Goal: Task Accomplishment & Management: Manage account settings

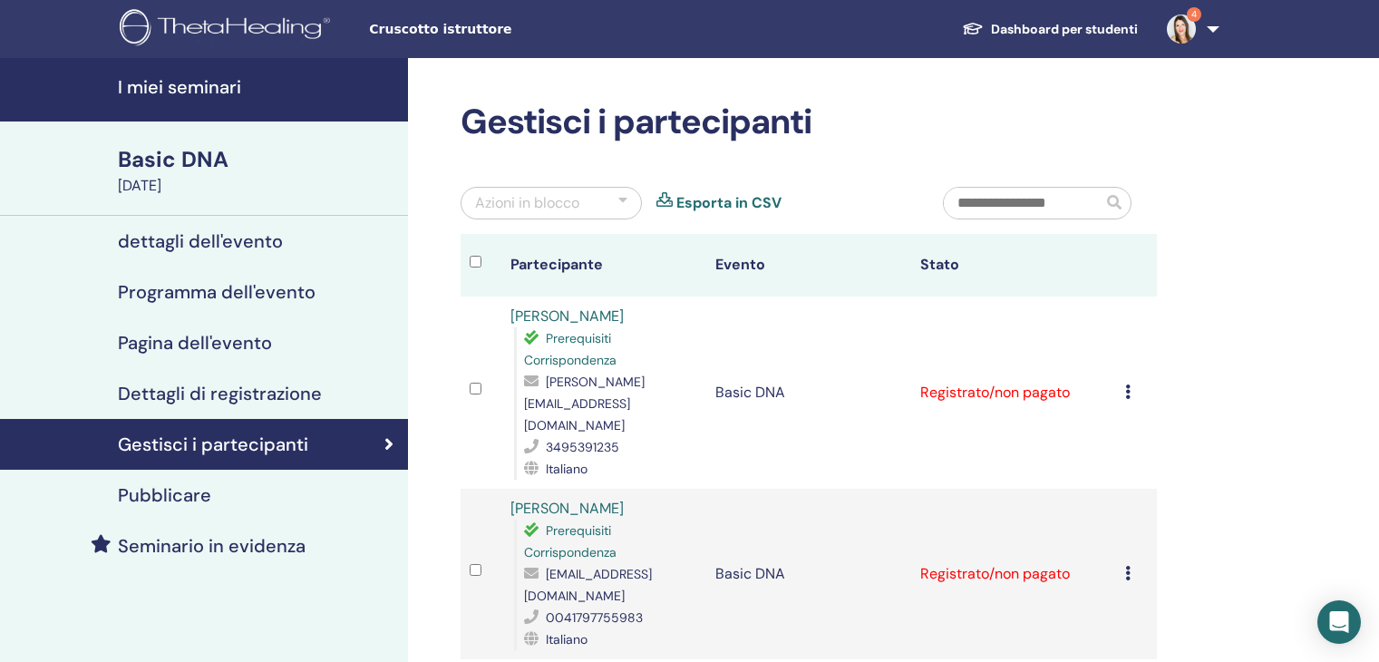
scroll to position [544, 0]
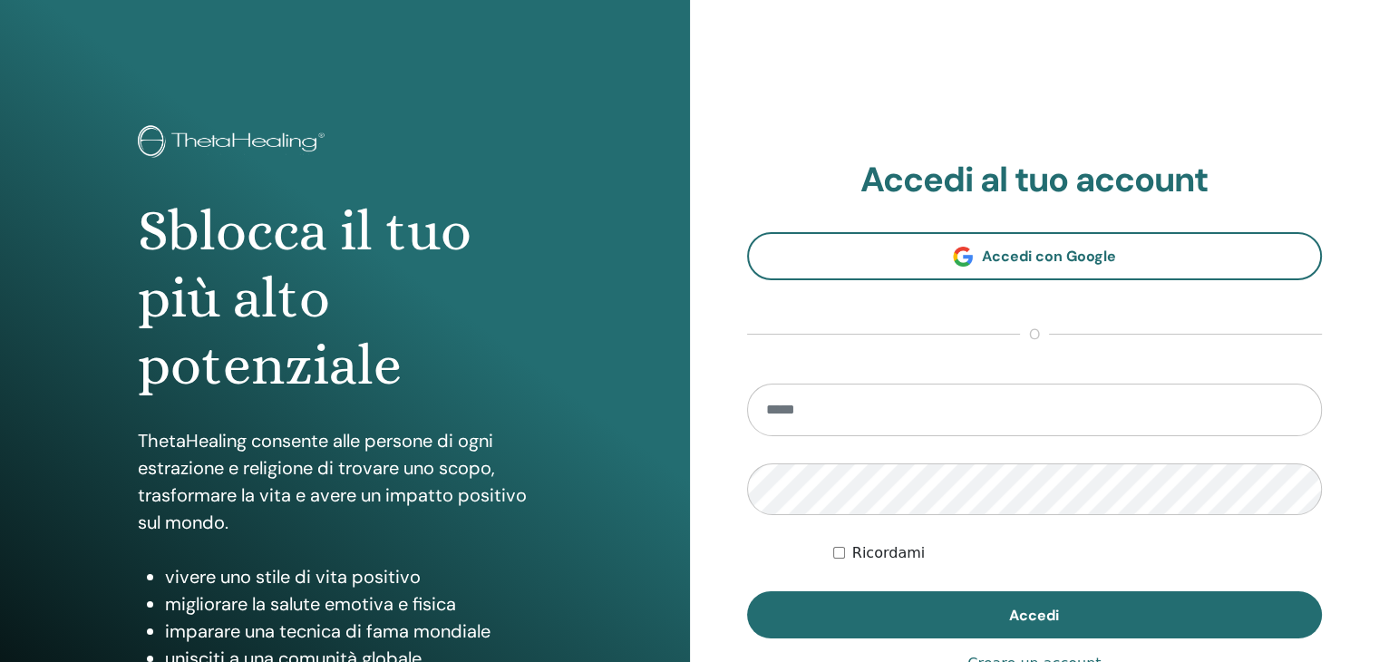
type input "**********"
click at [987, 641] on div "**********" at bounding box center [1035, 435] width 576 height 551
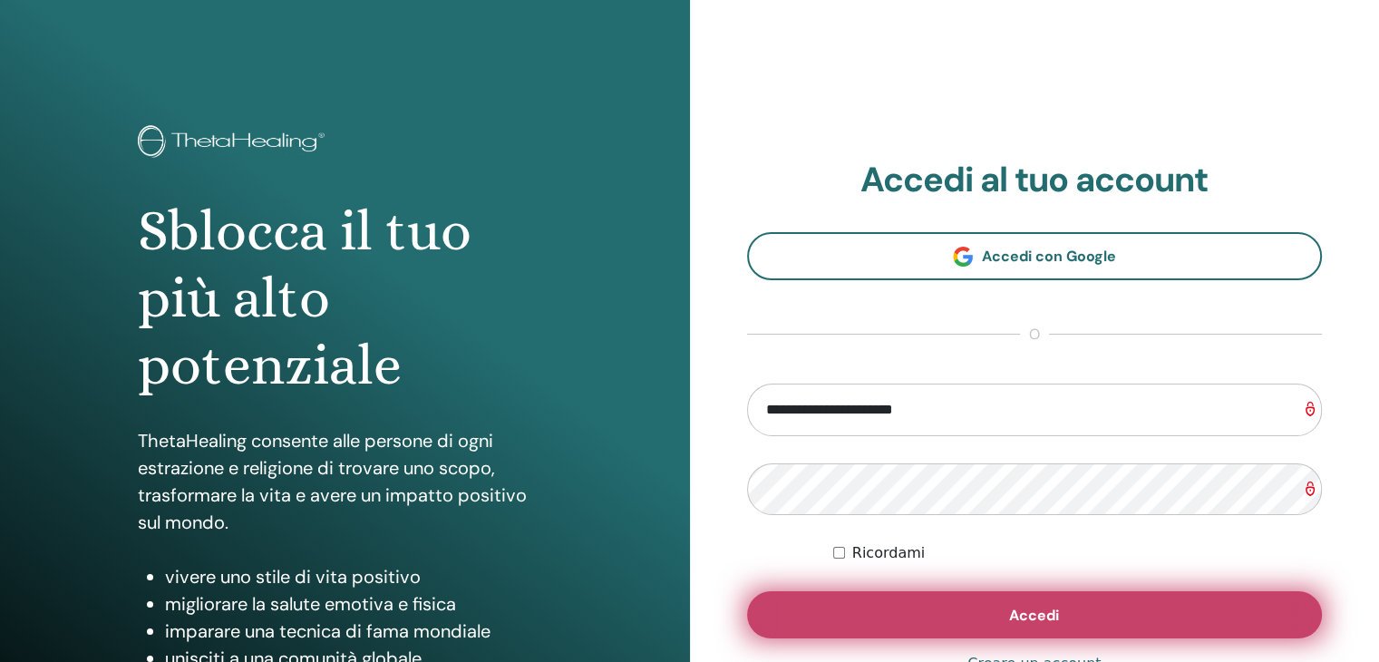
click at [990, 628] on button "Accedi" at bounding box center [1035, 614] width 576 height 47
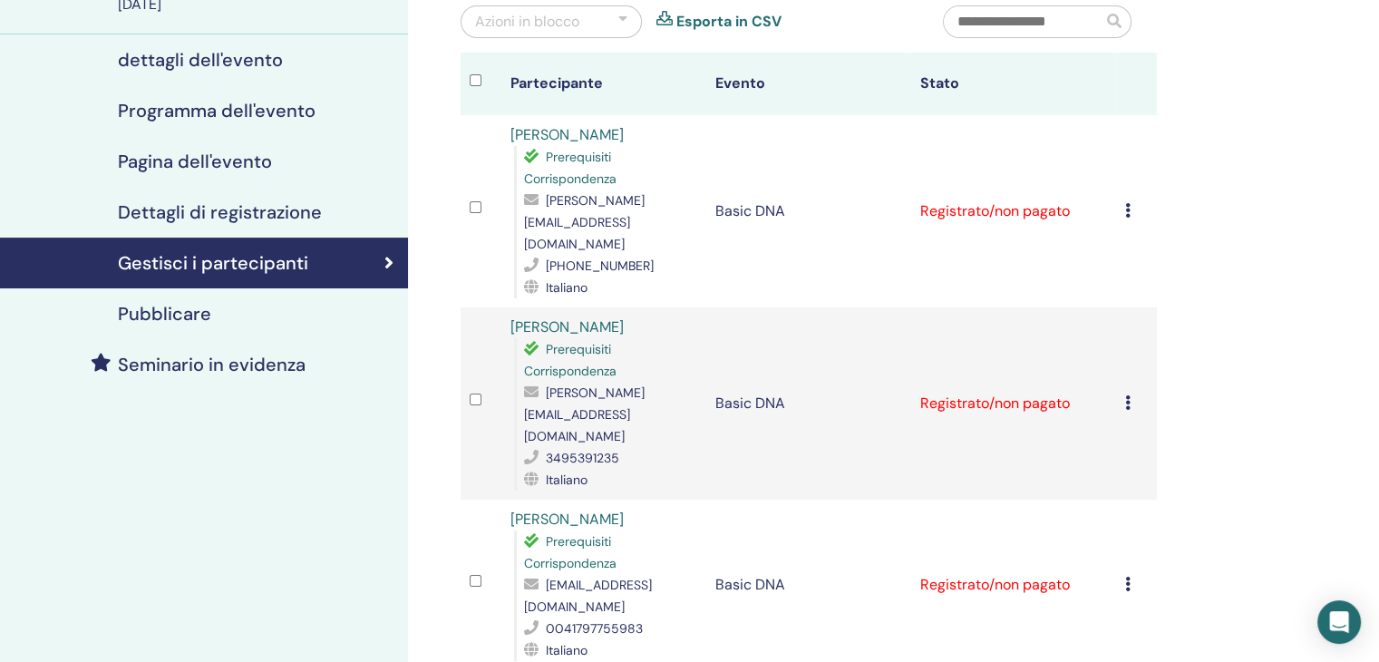
scroll to position [91, 0]
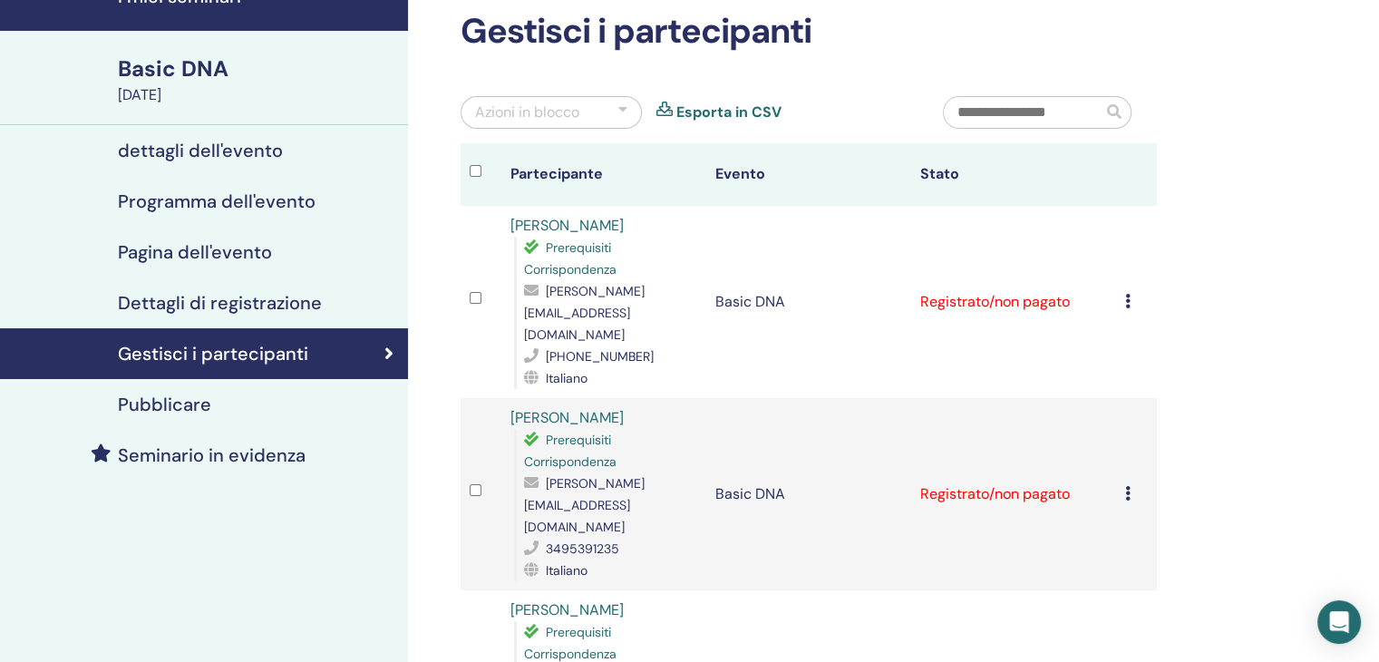
click at [1127, 294] on icon at bounding box center [1127, 301] width 5 height 15
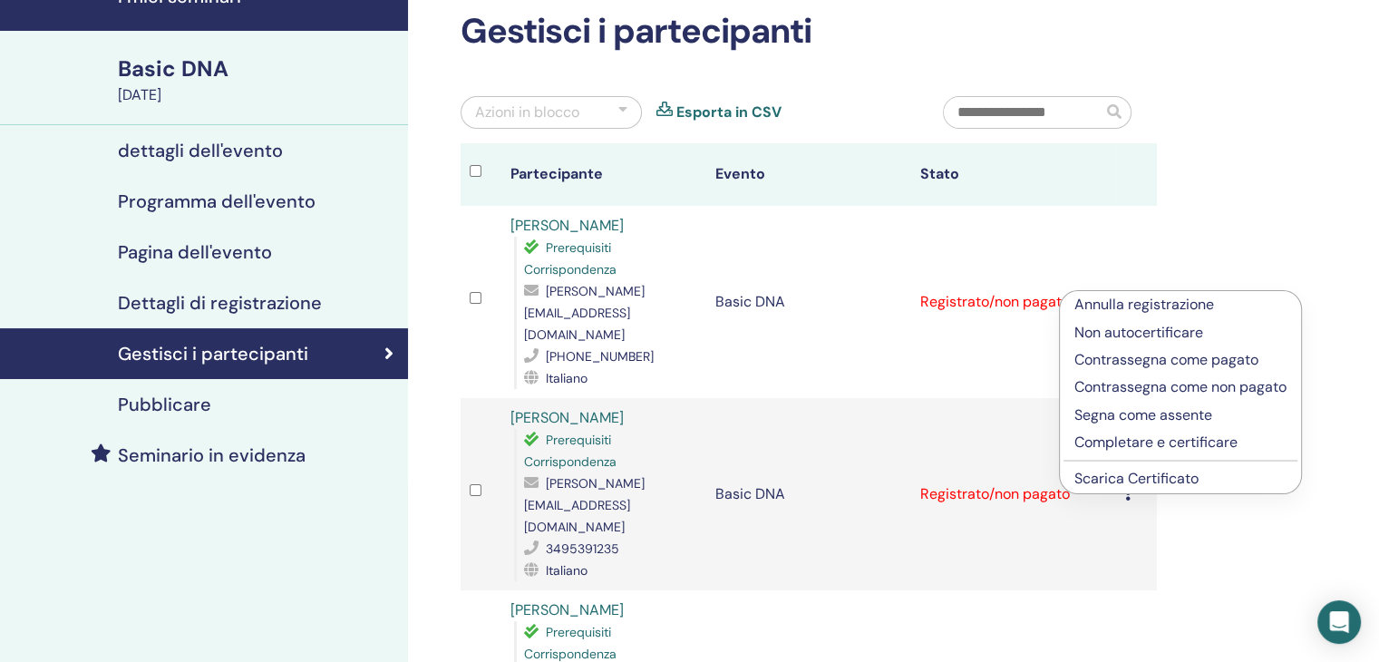
click at [1161, 472] on link "Scarica Certificato" at bounding box center [1137, 478] width 124 height 19
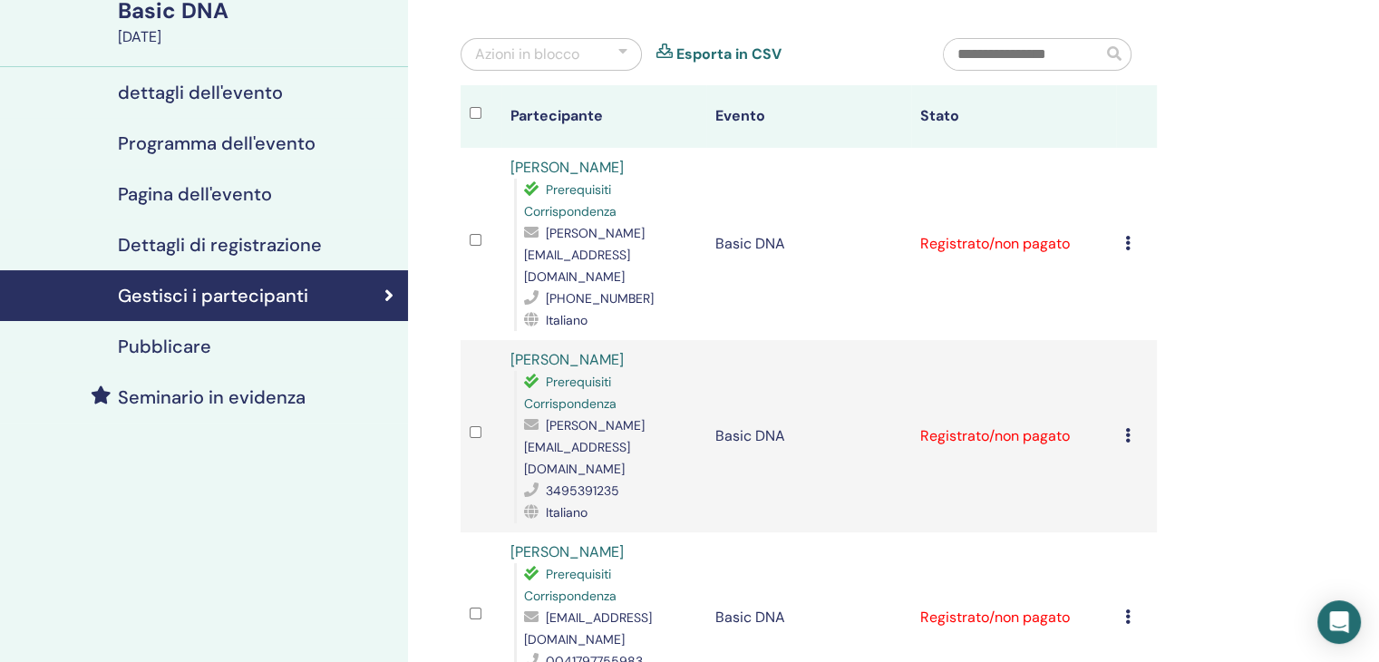
scroll to position [181, 0]
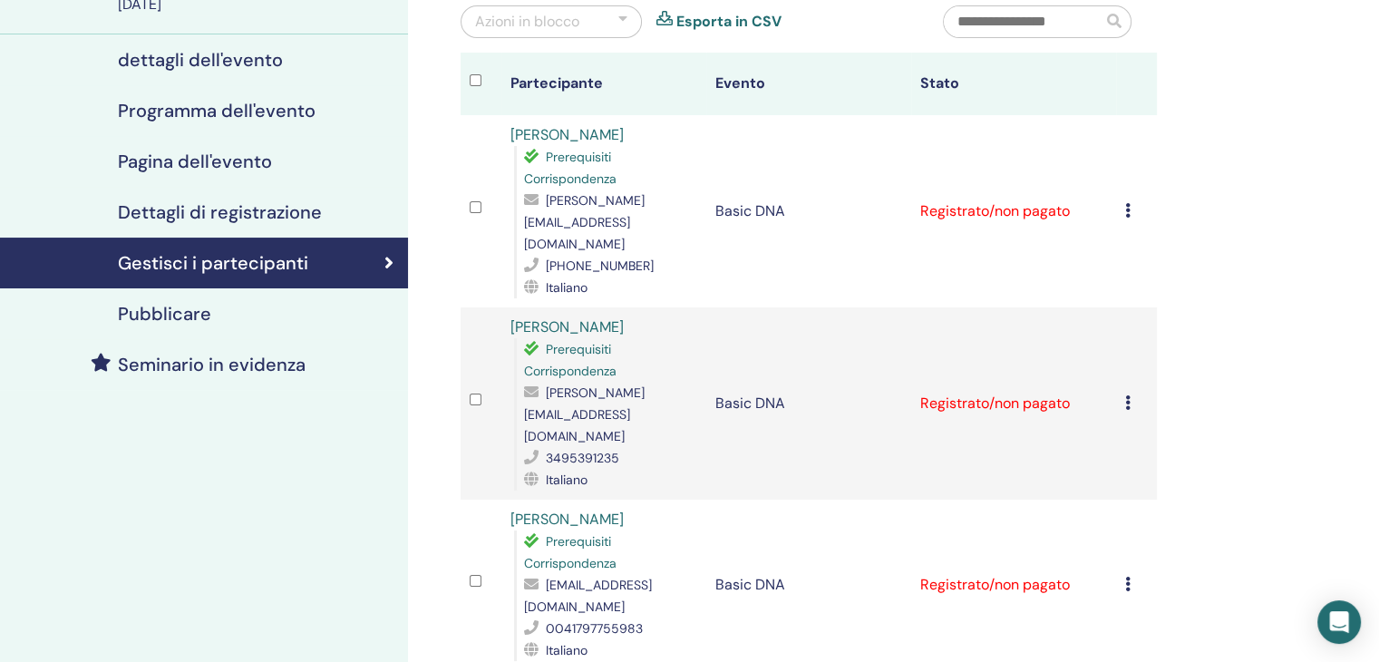
click at [1128, 395] on icon at bounding box center [1127, 402] width 5 height 15
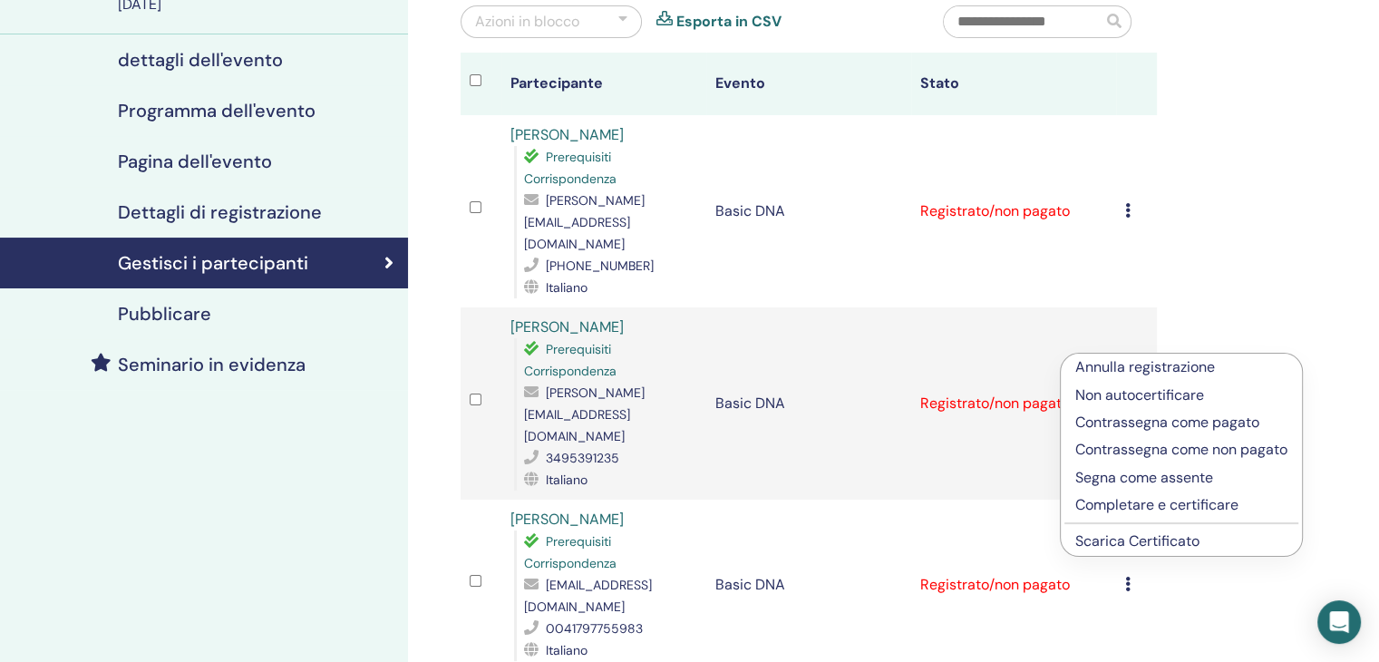
click at [1131, 536] on link "Scarica Certificato" at bounding box center [1137, 540] width 124 height 19
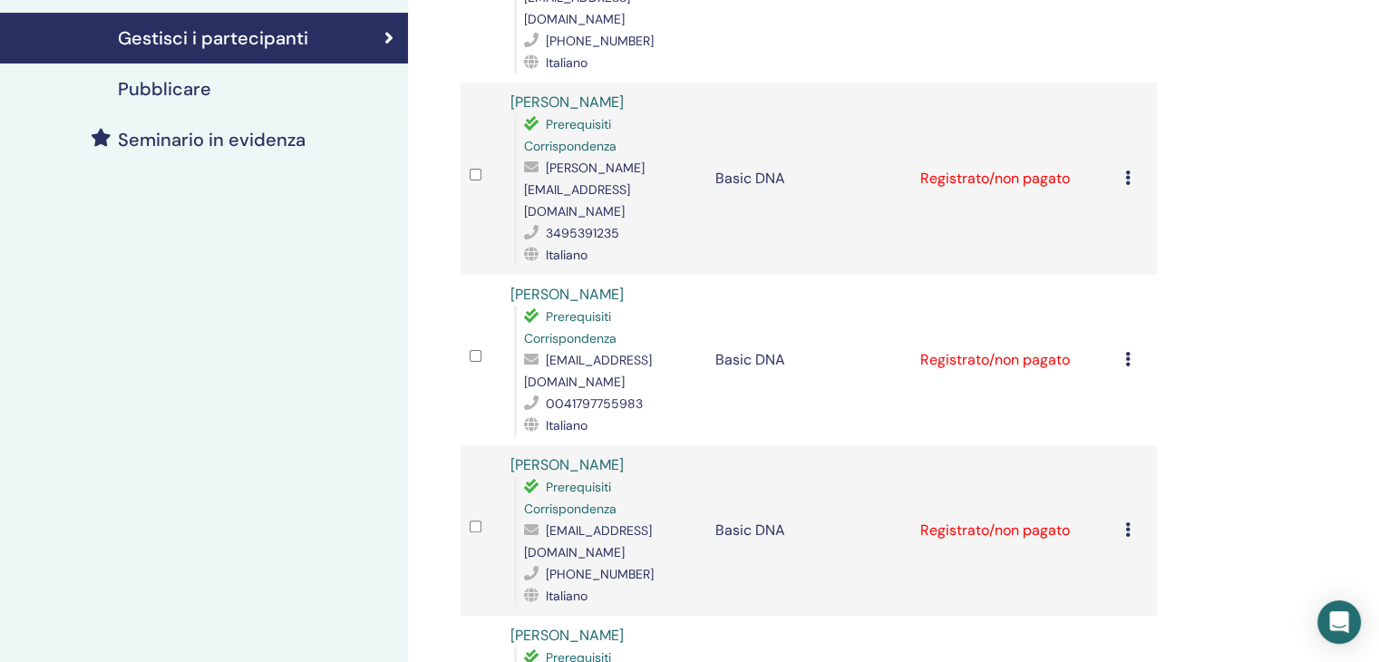
scroll to position [453, 0]
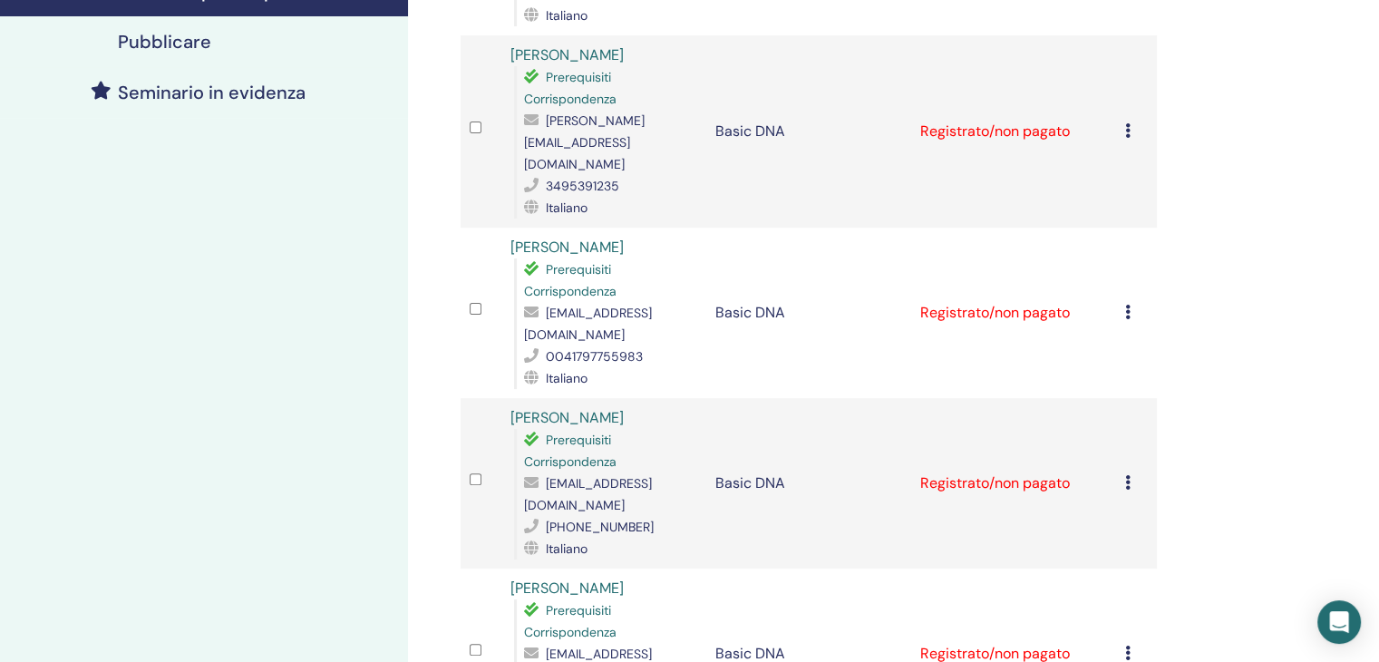
click at [1128, 305] on icon at bounding box center [1127, 312] width 5 height 15
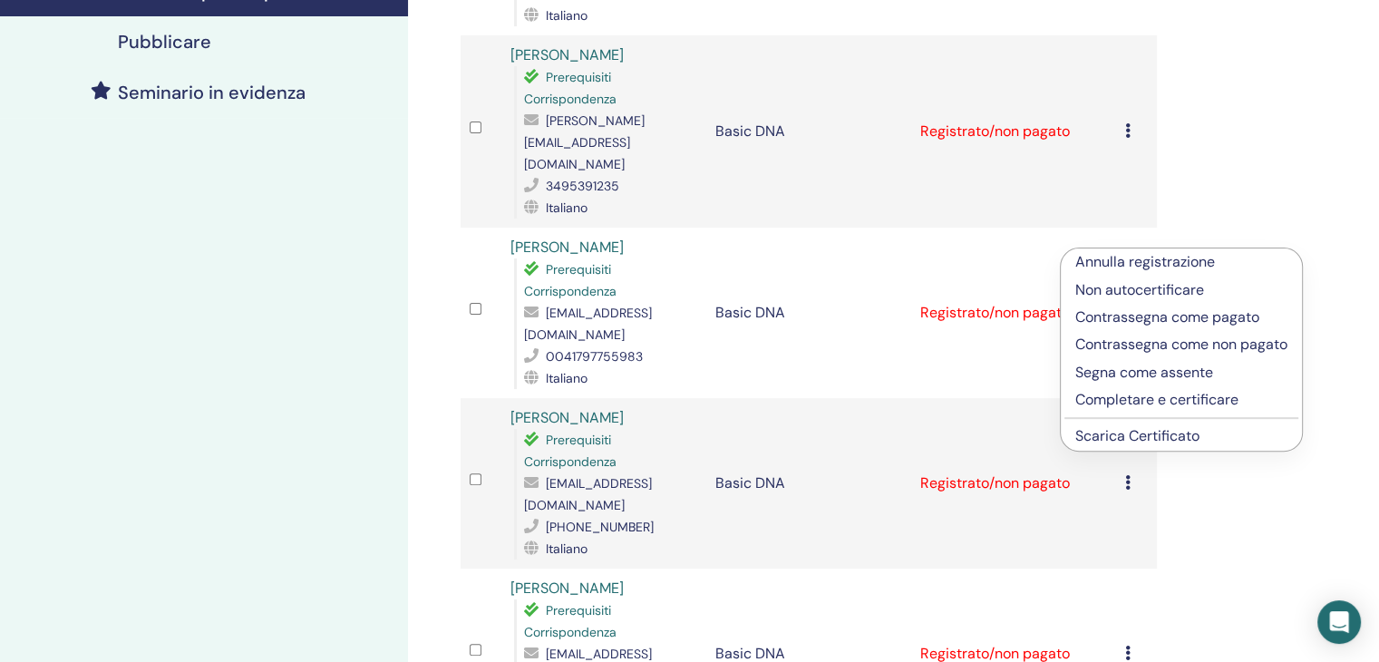
click at [1128, 433] on link "Scarica Certificato" at bounding box center [1137, 435] width 124 height 19
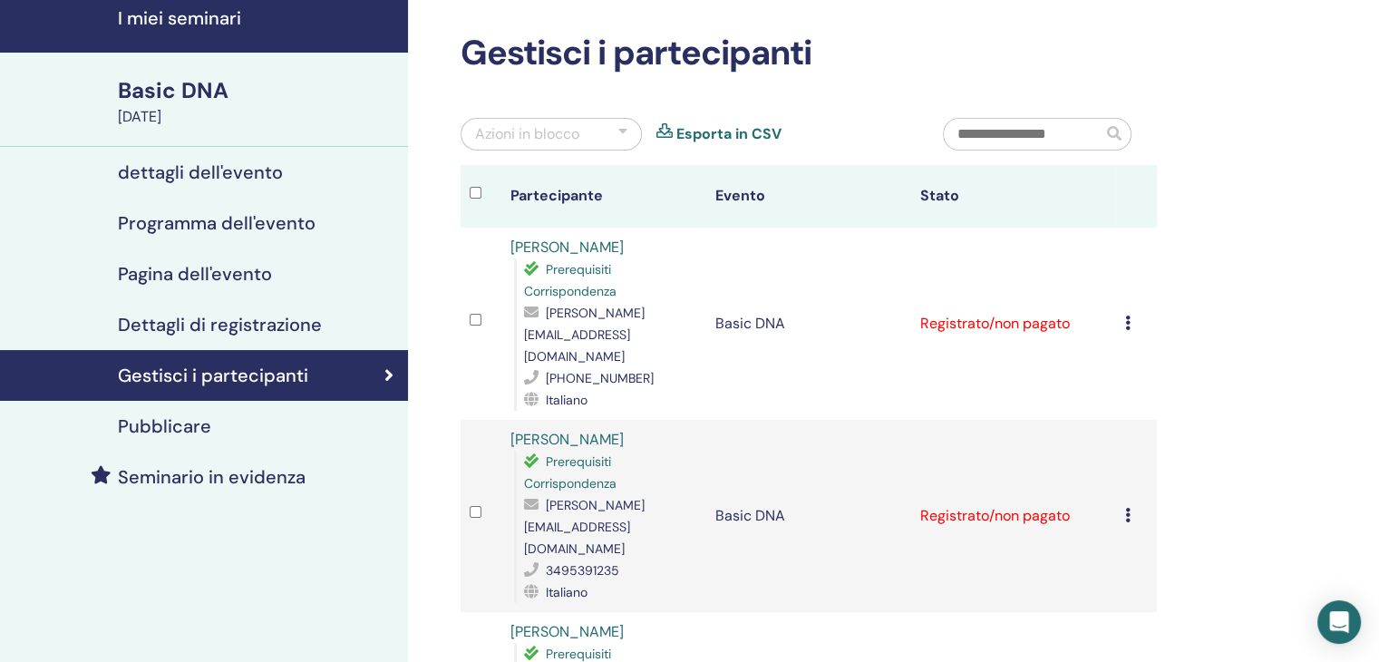
scroll to position [0, 0]
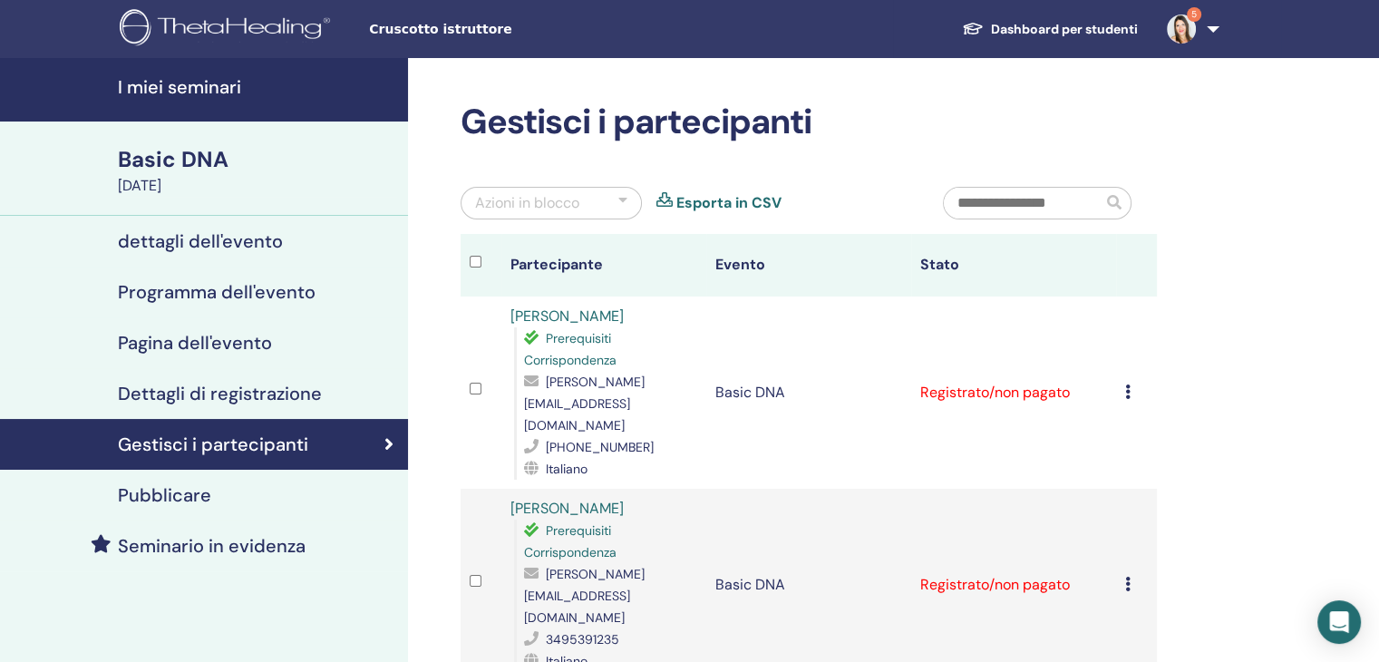
click at [1175, 44] on link "5" at bounding box center [1190, 29] width 74 height 58
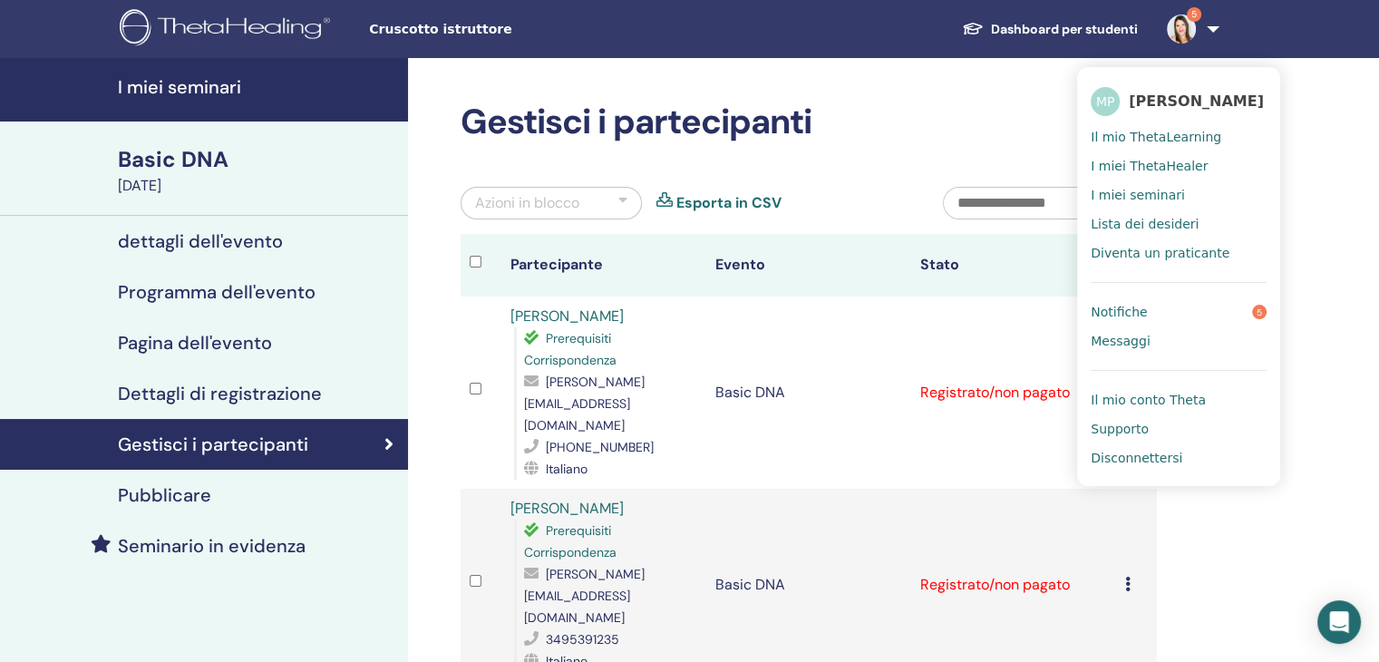
click at [1172, 301] on link "Notifiche 5" at bounding box center [1179, 311] width 176 height 29
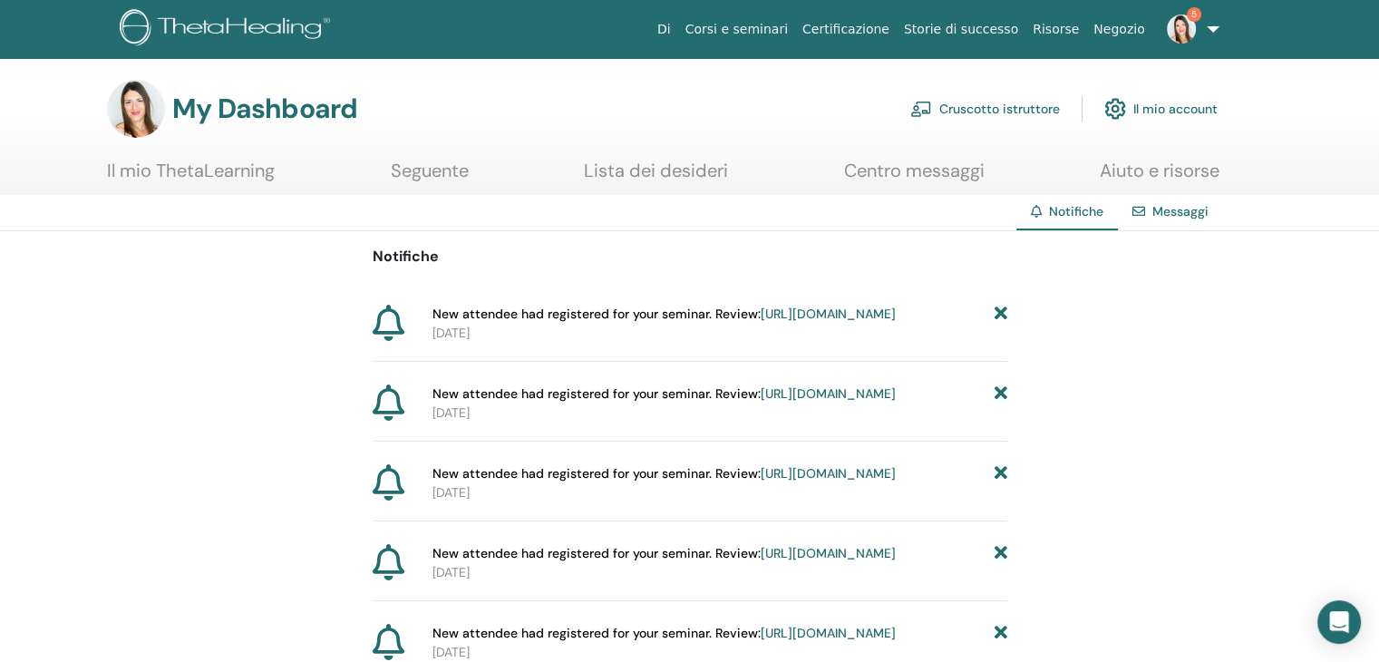
click at [1185, 22] on img at bounding box center [1181, 29] width 29 height 29
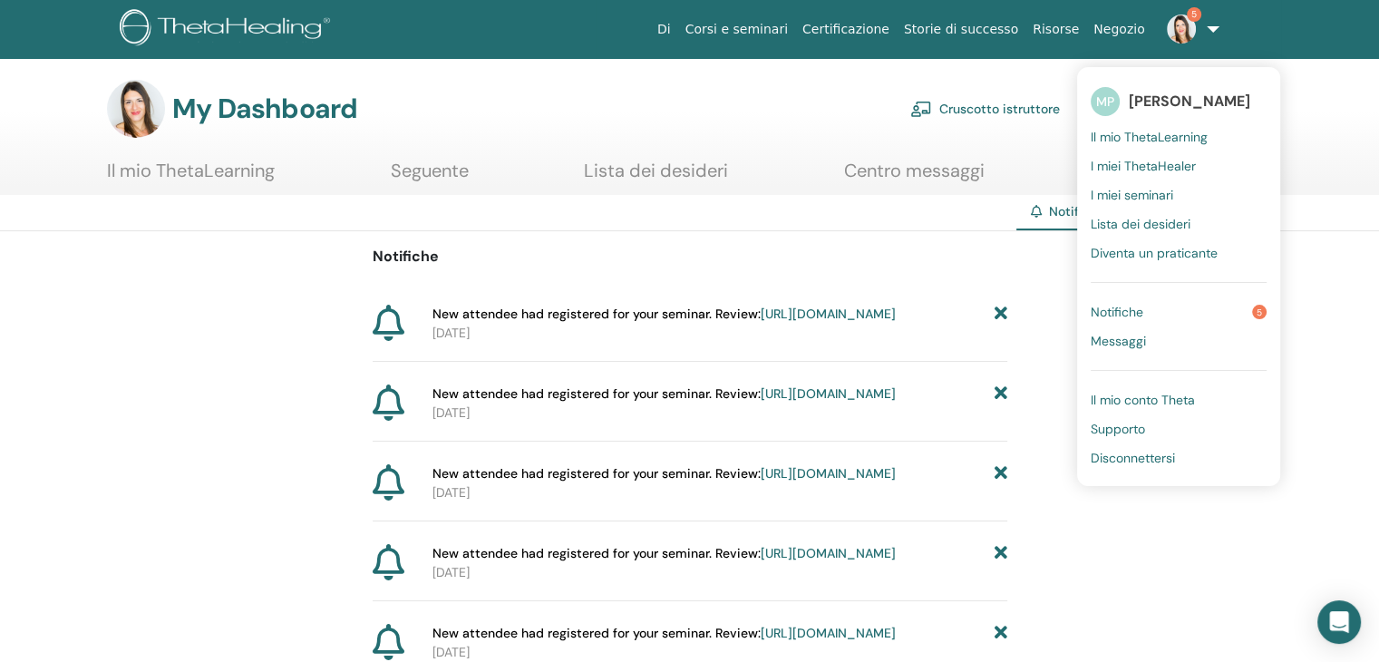
click at [1120, 311] on span "Notifiche" at bounding box center [1117, 312] width 53 height 16
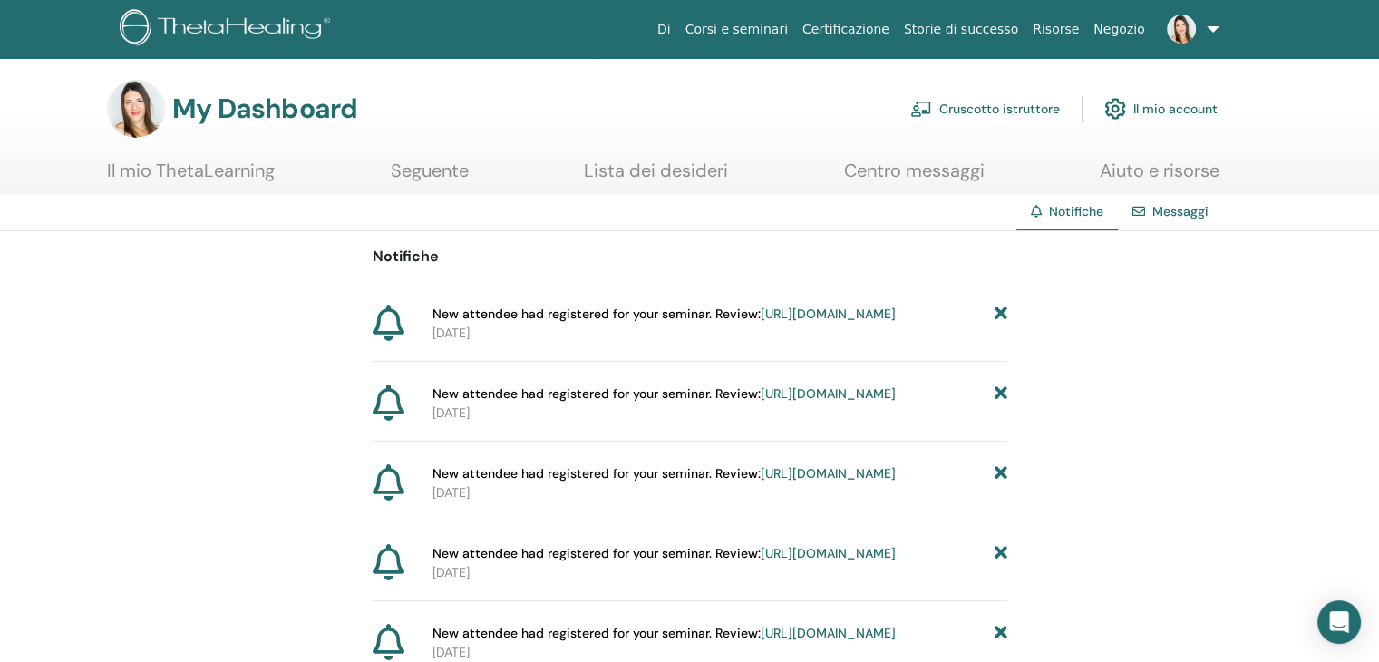
click at [657, 313] on span "New attendee had registered for your seminar. Review: [URL][DOMAIN_NAME]" at bounding box center [664, 314] width 463 height 19
click at [682, 343] on p "[DATE]" at bounding box center [720, 333] width 575 height 19
click at [761, 322] on link "[URL][DOMAIN_NAME]" at bounding box center [828, 314] width 135 height 16
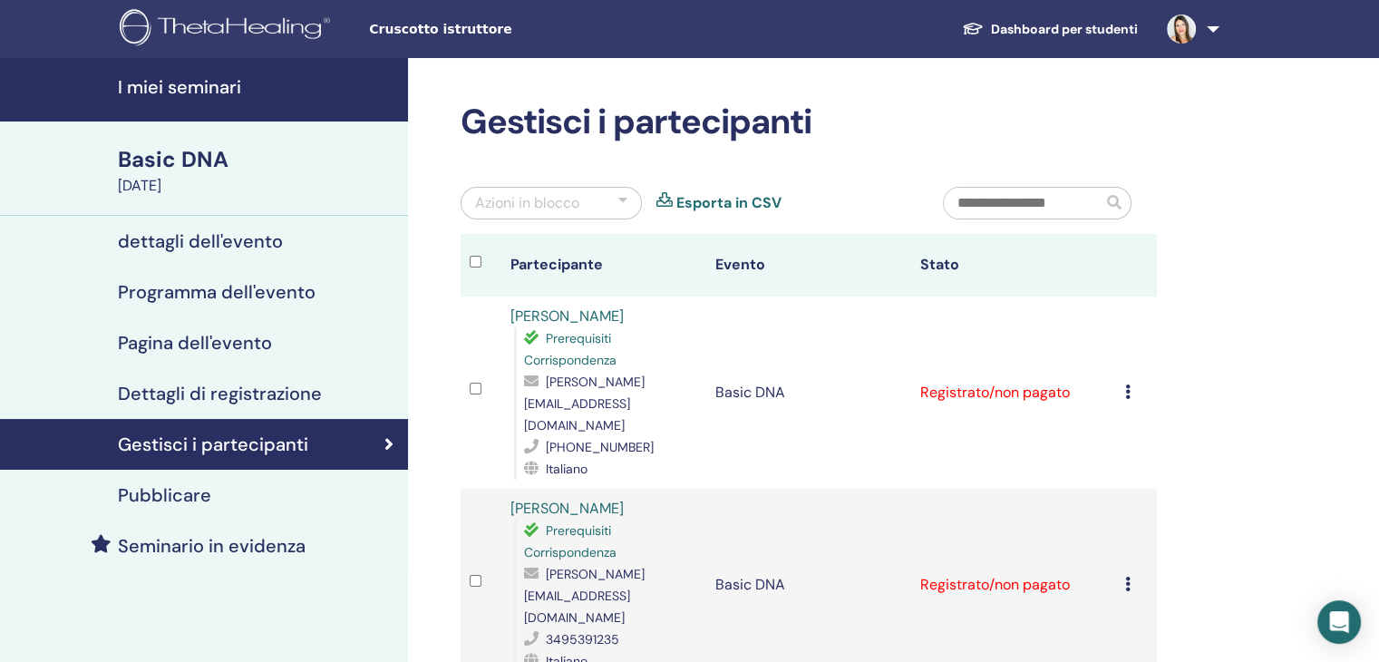
click at [1192, 33] on img at bounding box center [1181, 29] width 29 height 29
